Goal: Task Accomplishment & Management: Manage account settings

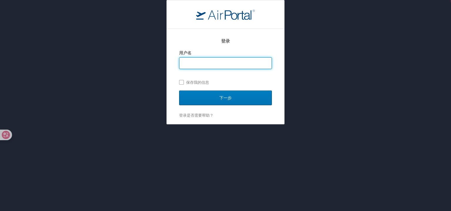
click at [222, 64] on input "用户名" at bounding box center [226, 63] width 92 height 11
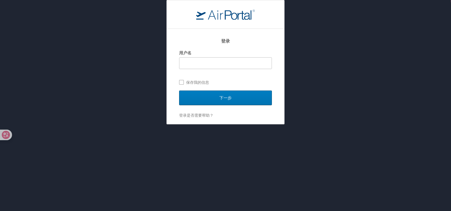
click at [328, 90] on div "登录 用户名 保存我的信息 下一步 登录是否需要帮助？ 忘记密码? 帮助" at bounding box center [225, 62] width 451 height 124
drag, startPoint x: 223, startPoint y: 61, endPoint x: 223, endPoint y: 66, distance: 5.6
click at [223, 61] on input "用户名" at bounding box center [226, 63] width 92 height 11
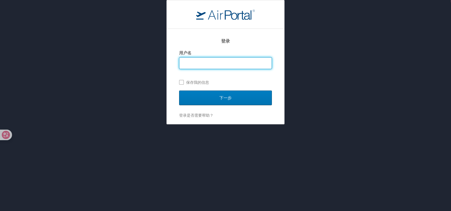
type input "[EMAIL_ADDRESS][DOMAIN_NAME]"
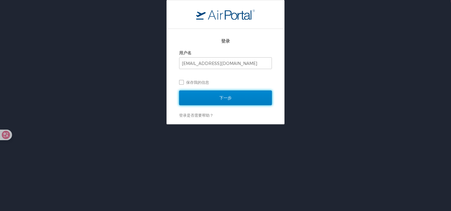
click at [201, 105] on input "下一步" at bounding box center [225, 98] width 93 height 15
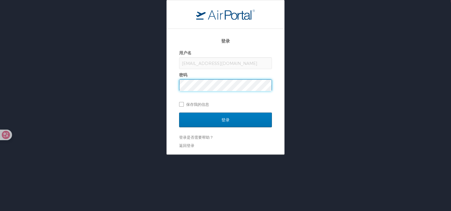
click at [202, 95] on div "用户名 [EMAIL_ADDRESS][DOMAIN_NAME] 密码 保存我的信息" at bounding box center [225, 78] width 93 height 60
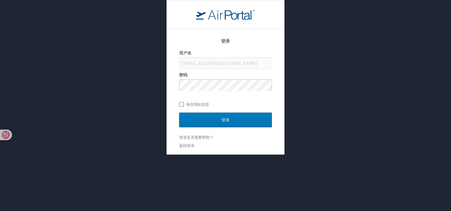
click at [182, 104] on label "保存我的信息" at bounding box center [225, 104] width 93 height 9
click at [182, 104] on input "保存我的信息" at bounding box center [181, 104] width 4 height 4
checkbox input "true"
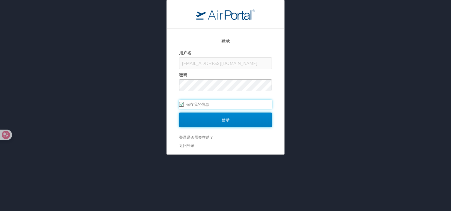
click at [222, 119] on input "登录" at bounding box center [225, 120] width 93 height 15
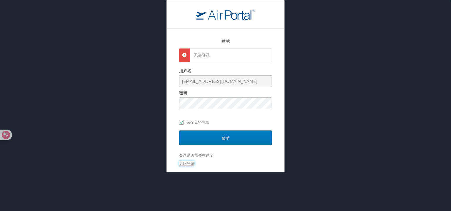
click at [190, 161] on link "返回登录" at bounding box center [186, 163] width 15 height 5
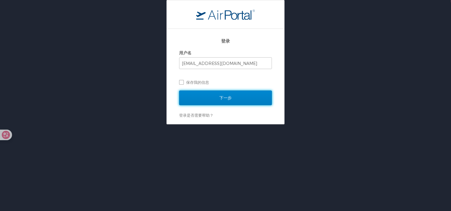
click at [209, 104] on input "下一步" at bounding box center [225, 98] width 93 height 15
